Goal: Transaction & Acquisition: Obtain resource

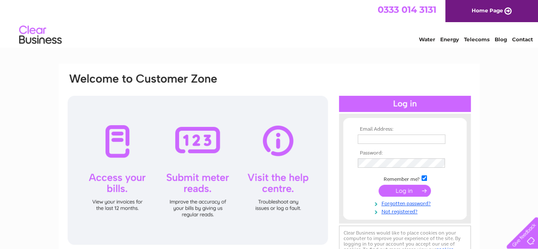
click at [377, 141] on input "text" at bounding box center [402, 138] width 88 height 9
type input "patersondewarholdings@gmail.com"
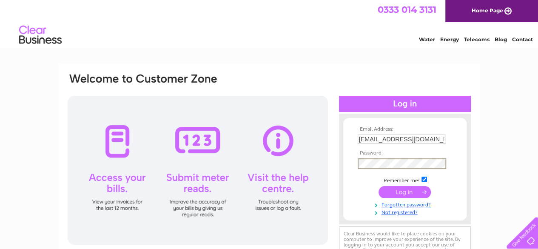
click at [379, 186] on input "submit" at bounding box center [405, 192] width 52 height 12
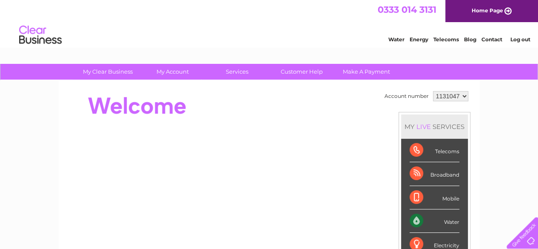
click at [438, 215] on div "Water" at bounding box center [435, 220] width 50 height 23
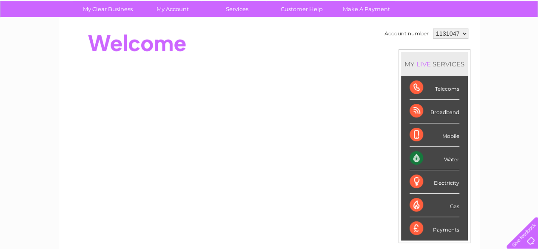
scroll to position [59, 0]
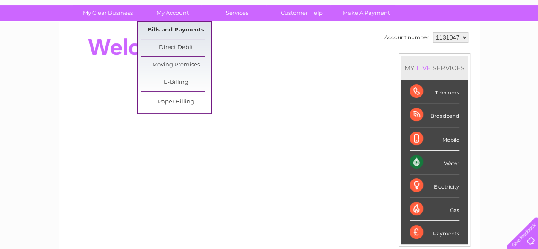
click at [170, 25] on link "Bills and Payments" at bounding box center [176, 30] width 70 height 17
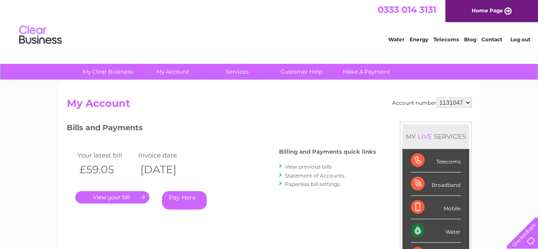
click at [308, 166] on link "View previous bills" at bounding box center [308, 166] width 47 height 6
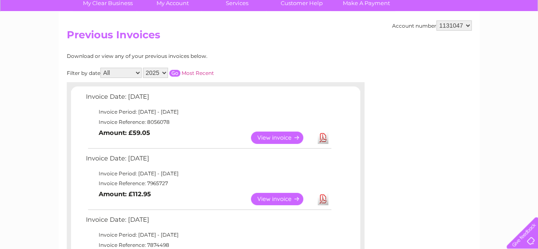
scroll to position [63, 0]
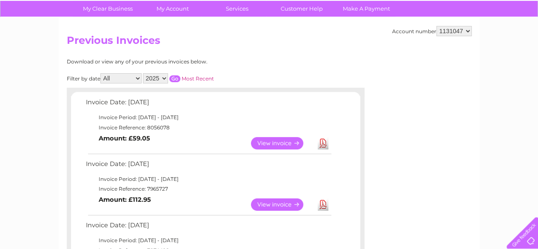
click at [274, 146] on link "View" at bounding box center [282, 143] width 63 height 12
click at [286, 204] on link "View" at bounding box center [282, 204] width 63 height 12
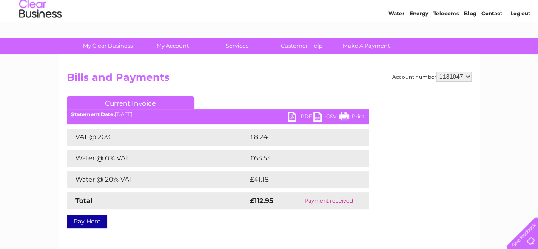
scroll to position [59, 0]
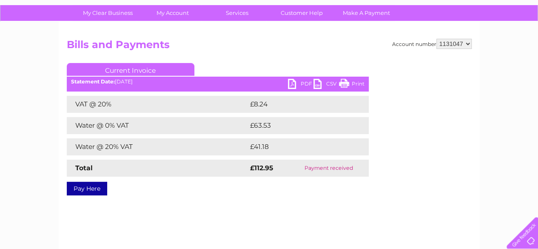
click at [294, 89] on link "PDF" at bounding box center [301, 85] width 26 height 12
click at [338, 36] on div "Account number 1131047 Bills and Payments Current Invoice PDF CSV Print VAT @ 2…" at bounding box center [269, 141] width 421 height 238
click at [295, 84] on link "PDF" at bounding box center [301, 85] width 26 height 12
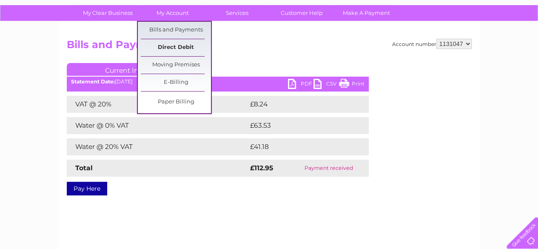
click at [174, 52] on link "Direct Debit" at bounding box center [176, 47] width 70 height 17
click at [180, 49] on link "Direct Debit" at bounding box center [176, 47] width 70 height 17
click at [187, 30] on link "Bills and Payments" at bounding box center [176, 30] width 70 height 17
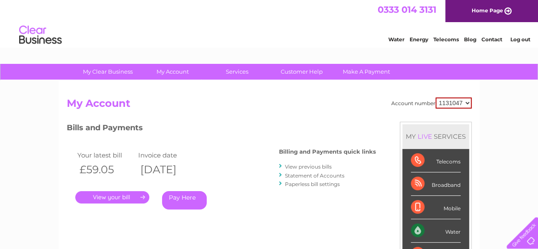
click at [317, 167] on link "View previous bills" at bounding box center [308, 166] width 47 height 6
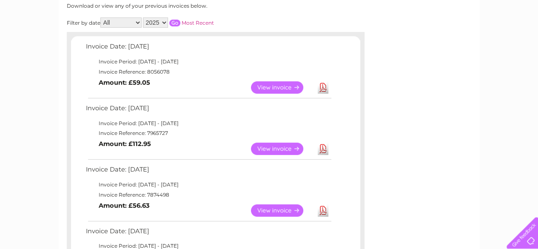
scroll to position [120, 0]
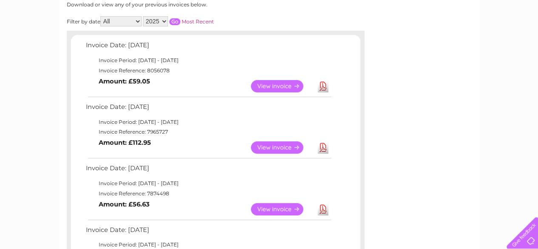
click at [275, 84] on link "View" at bounding box center [282, 86] width 63 height 12
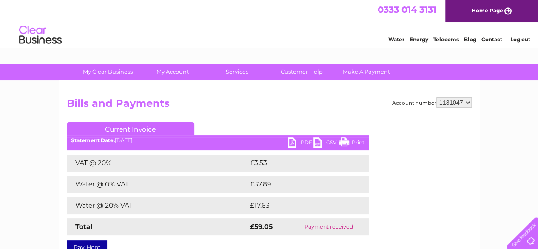
click at [295, 152] on div "Current Invoice PDF CSV Print Statement Date: [DATE]" at bounding box center [218, 186] width 302 height 129
click at [295, 142] on link "PDF" at bounding box center [301, 143] width 26 height 12
